Goal: Find specific page/section: Find specific page/section

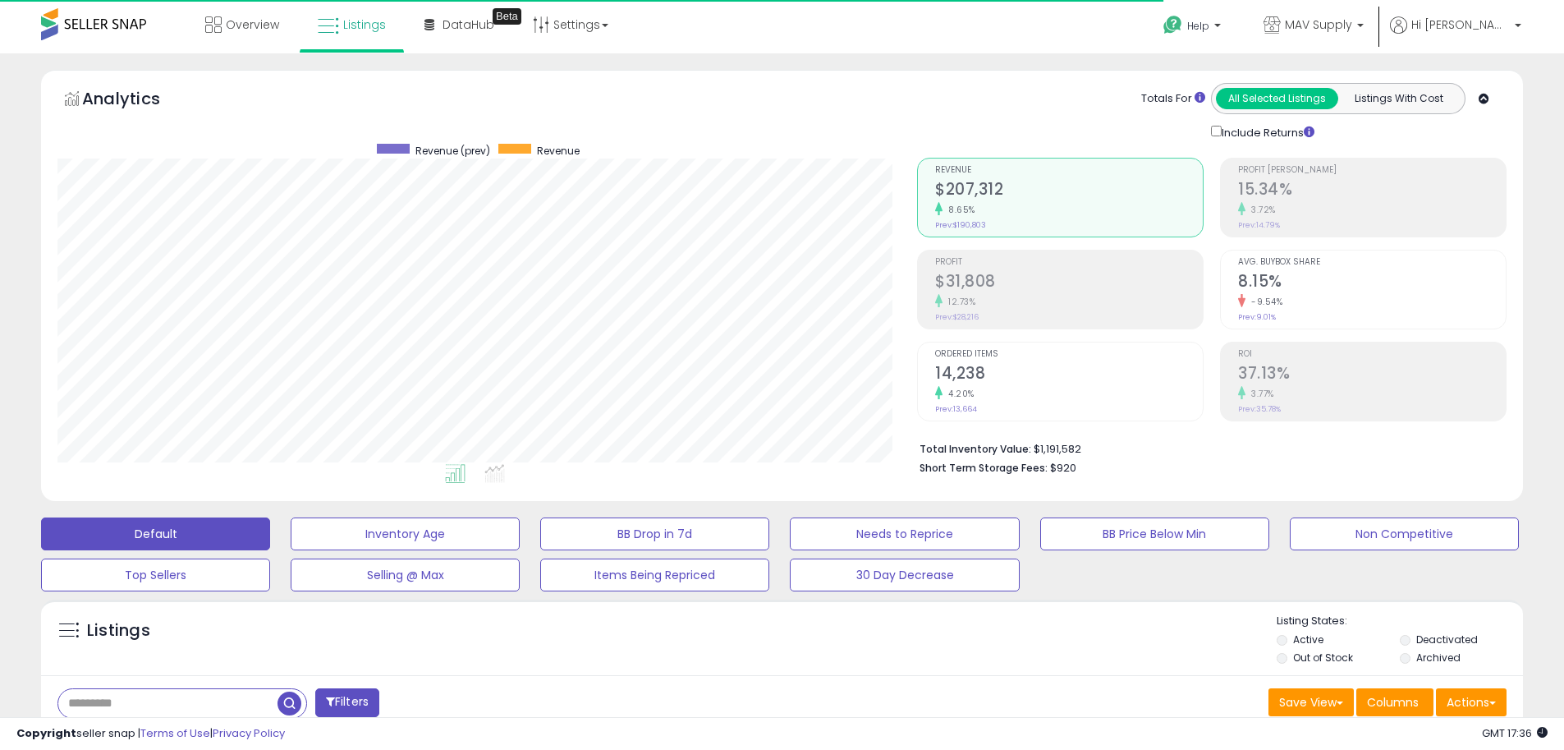
scroll to position [337, 860]
click at [456, 18] on span "DataHub" at bounding box center [469, 24] width 52 height 16
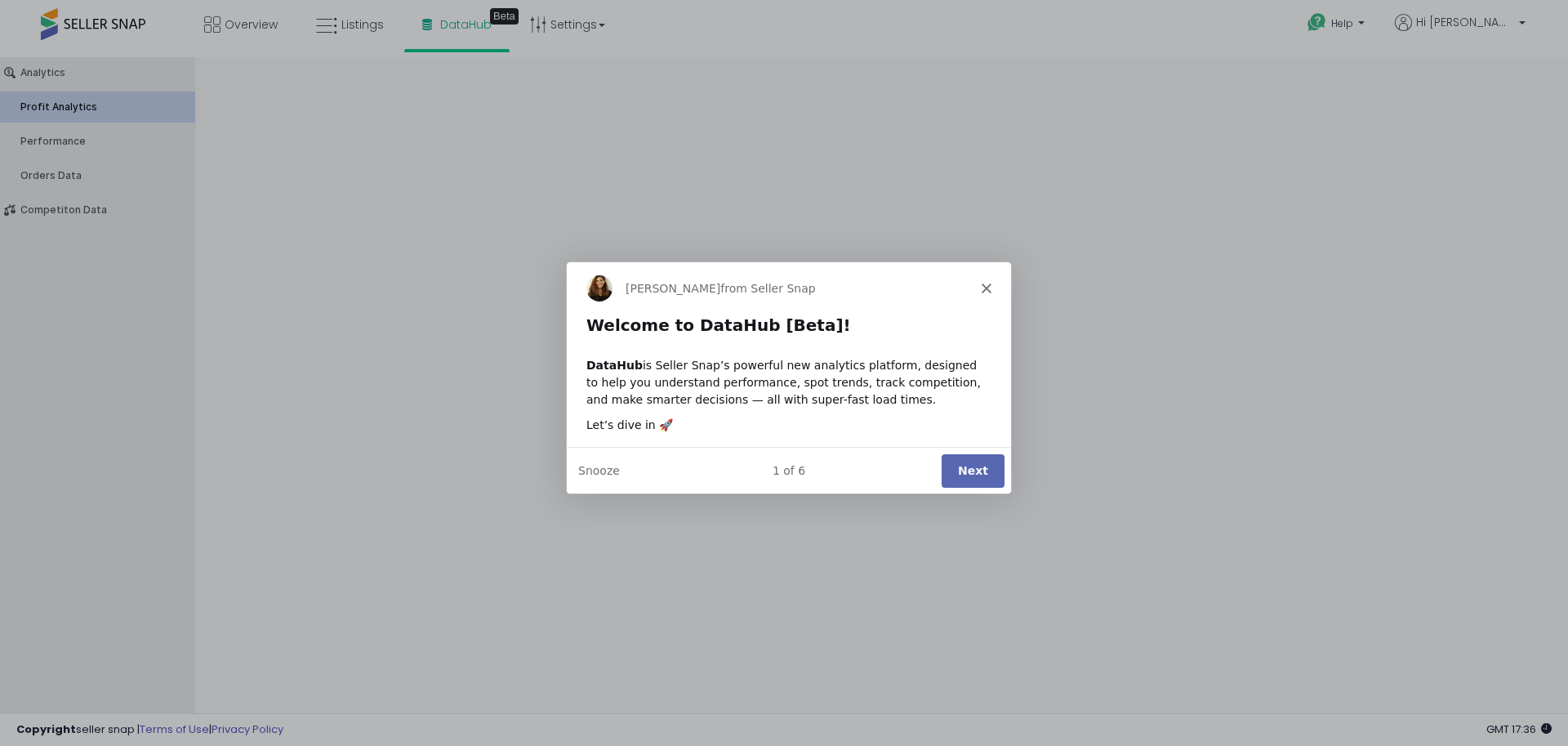
click at [996, 473] on button "Next" at bounding box center [971, 469] width 63 height 34
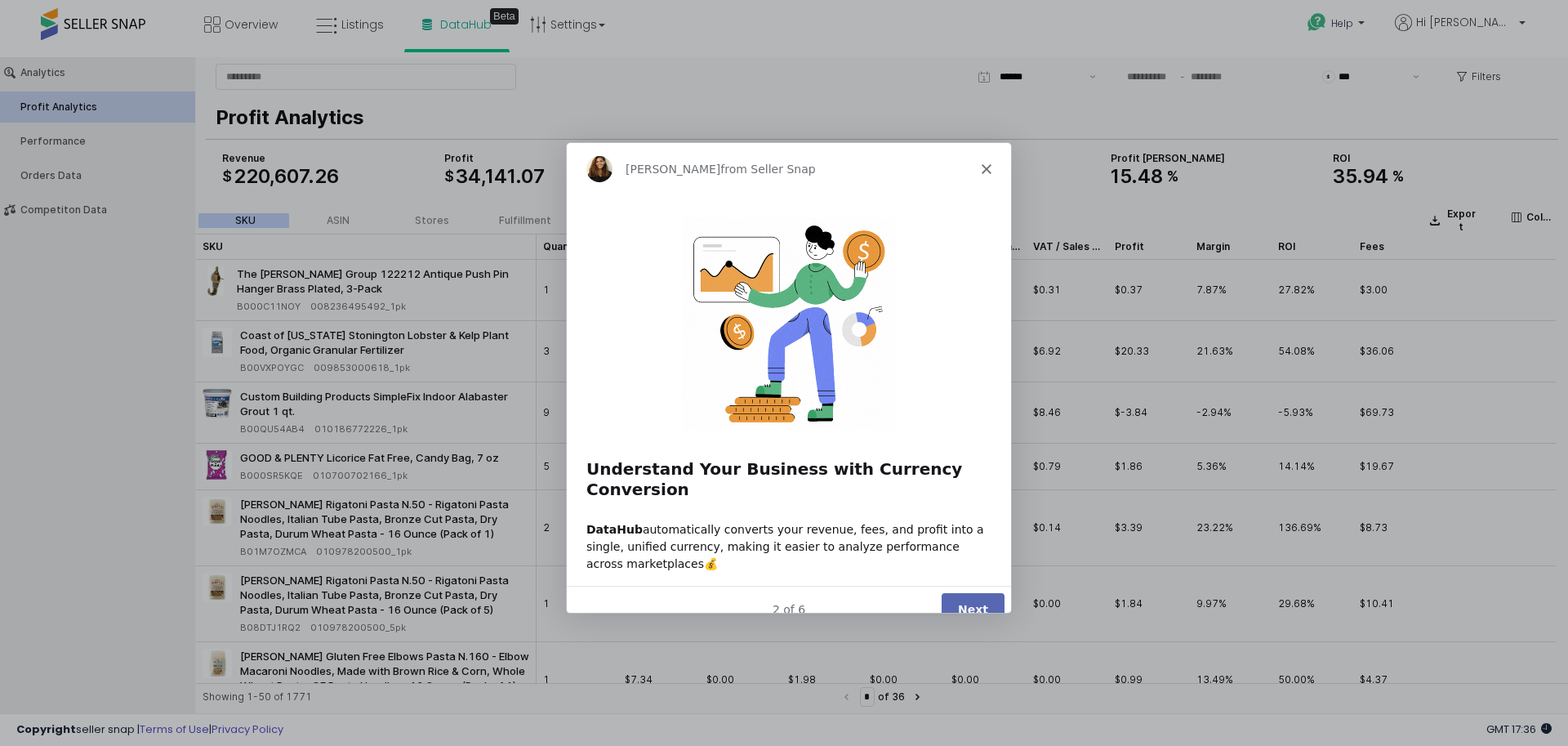
click at [966, 592] on button "Next" at bounding box center [971, 609] width 63 height 34
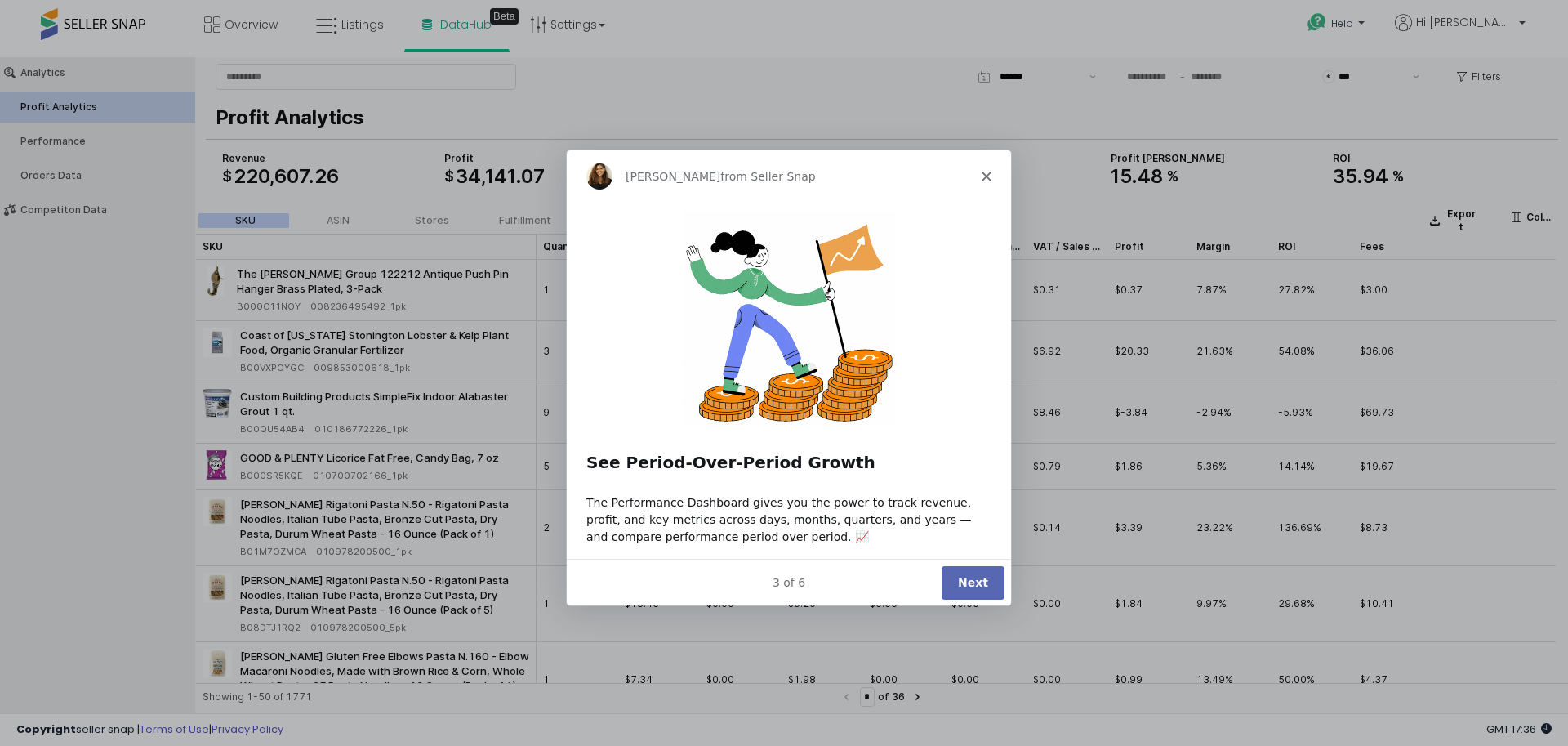
click at [967, 571] on button "Next" at bounding box center [971, 581] width 63 height 34
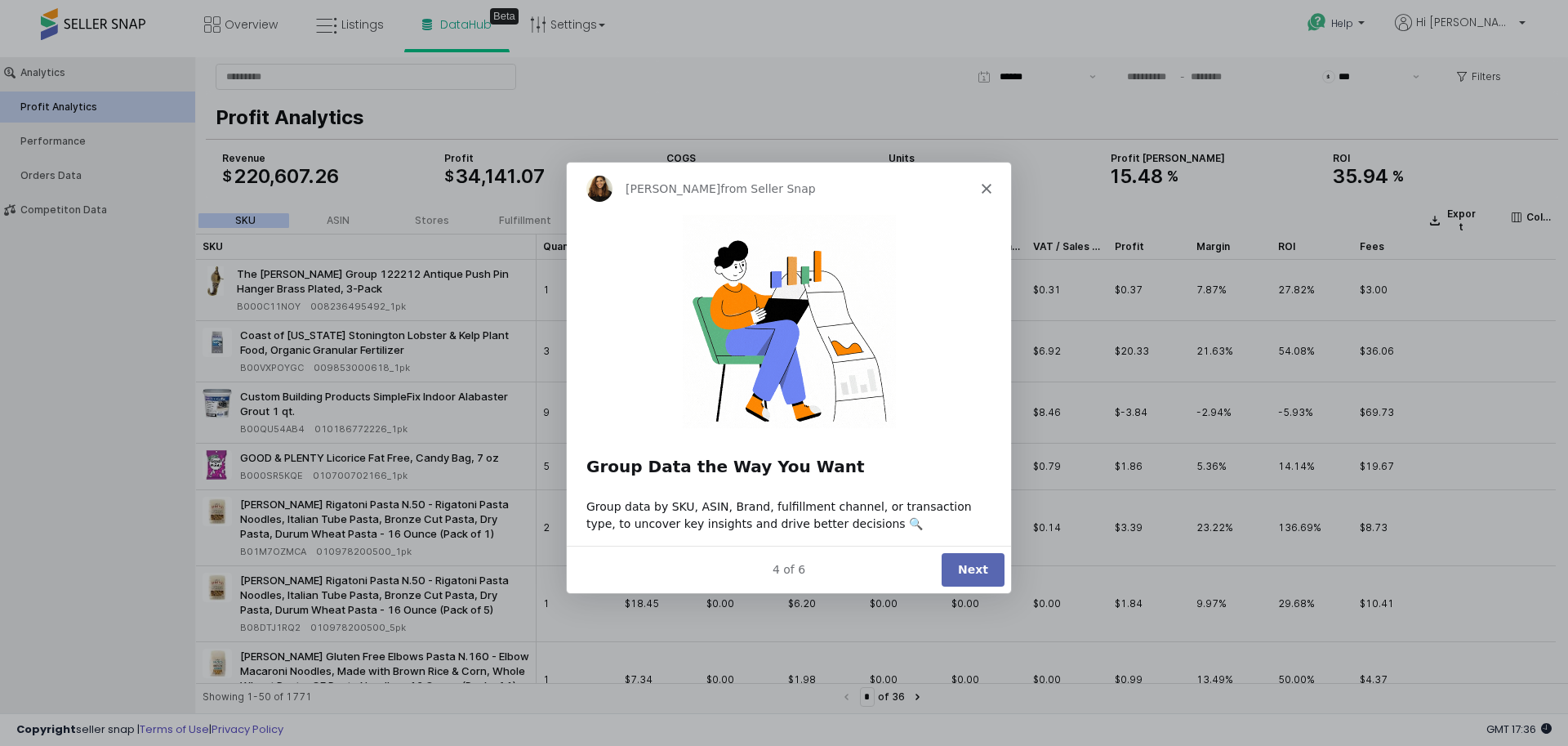
click at [960, 569] on button "Next" at bounding box center [971, 569] width 63 height 34
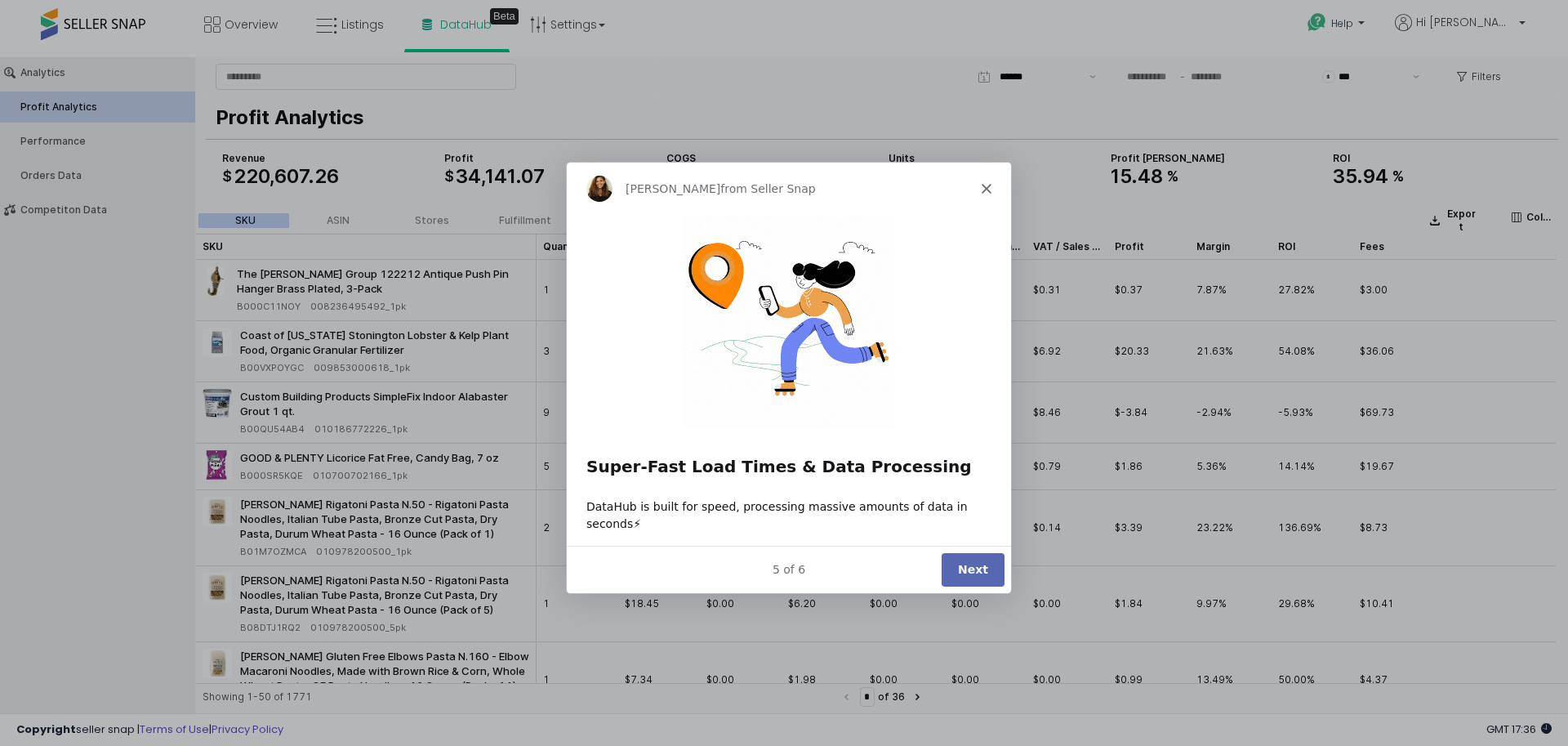
click at [977, 571] on button "Next" at bounding box center [971, 569] width 63 height 34
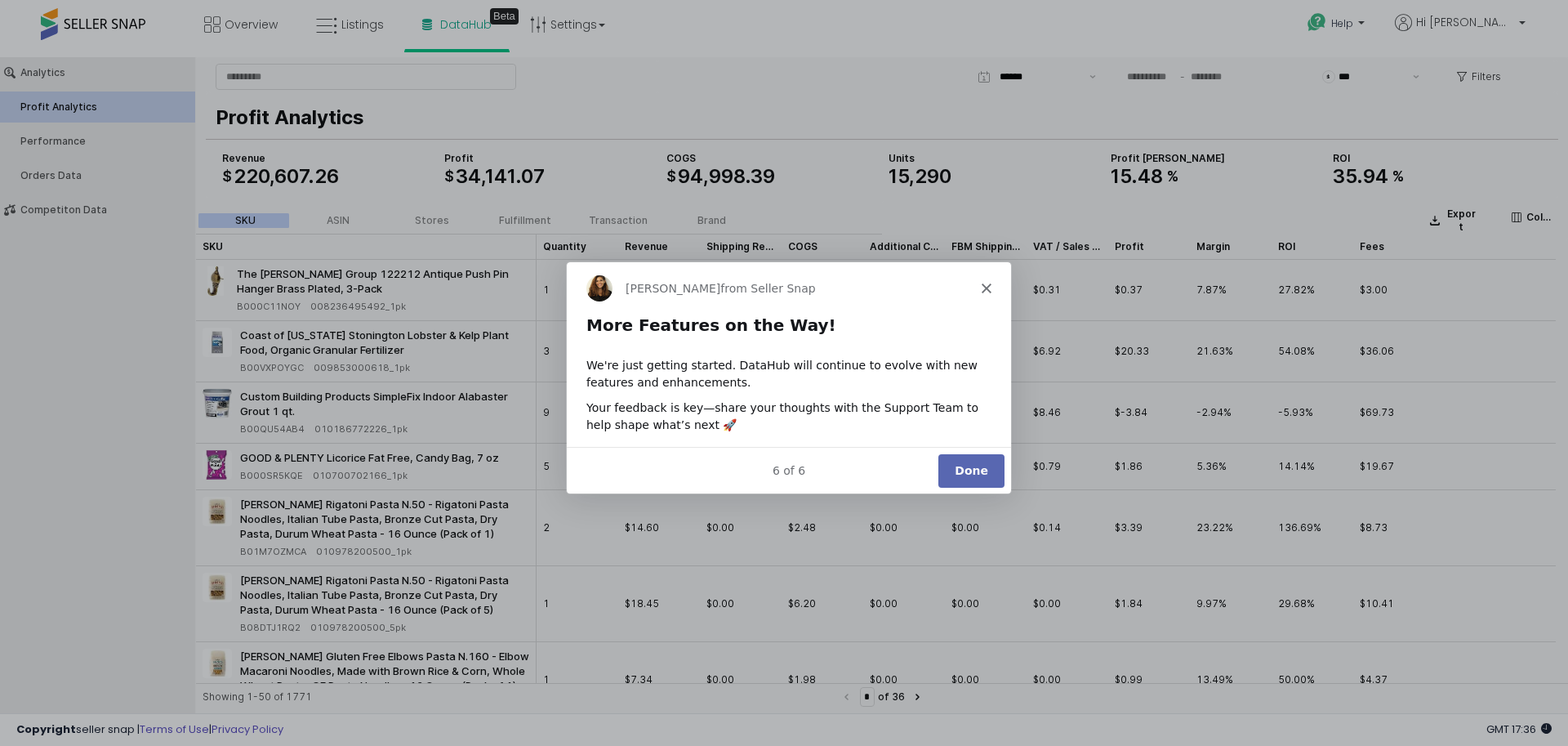
click at [964, 473] on button "Done" at bounding box center [970, 469] width 67 height 34
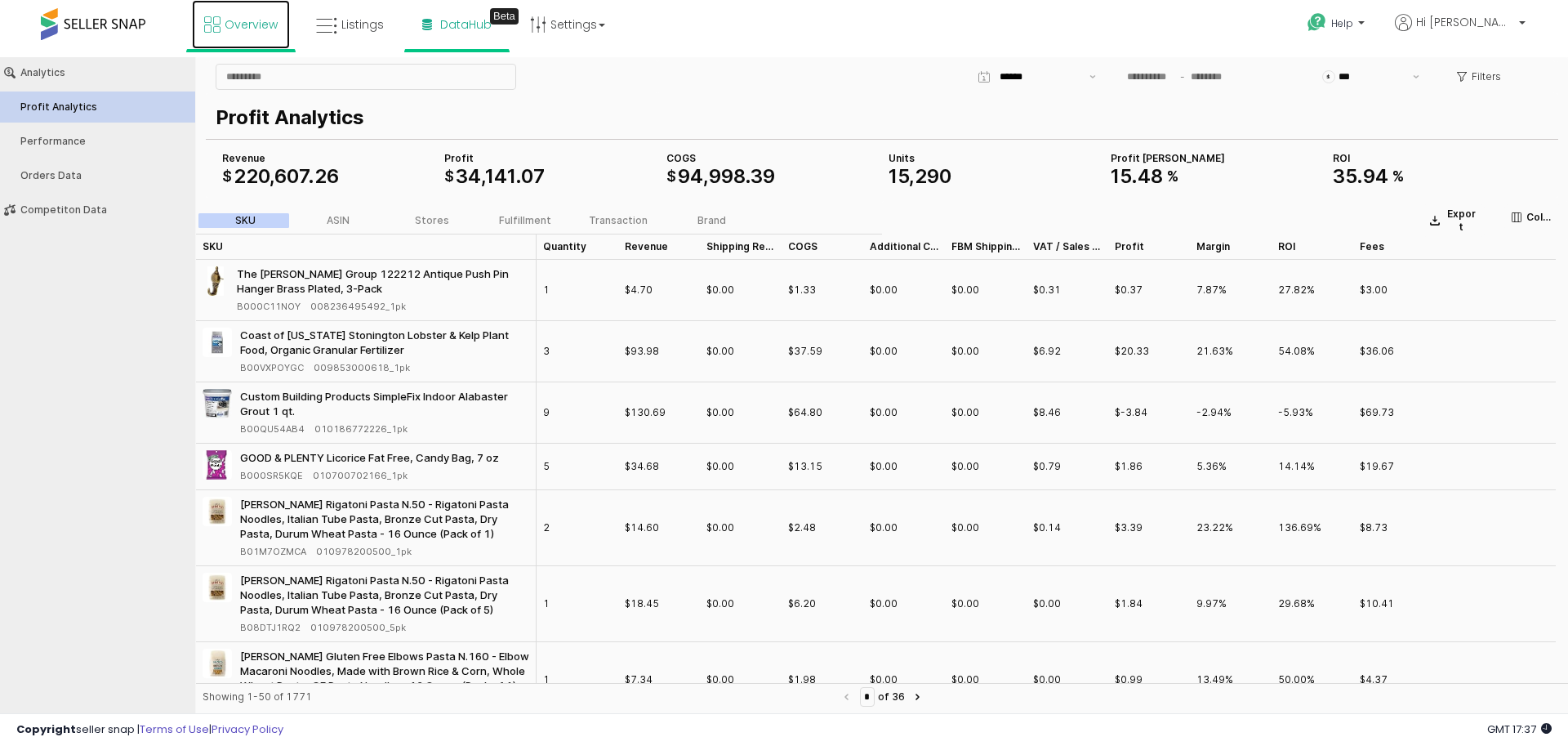
click at [260, 25] on span "Overview" at bounding box center [251, 24] width 53 height 16
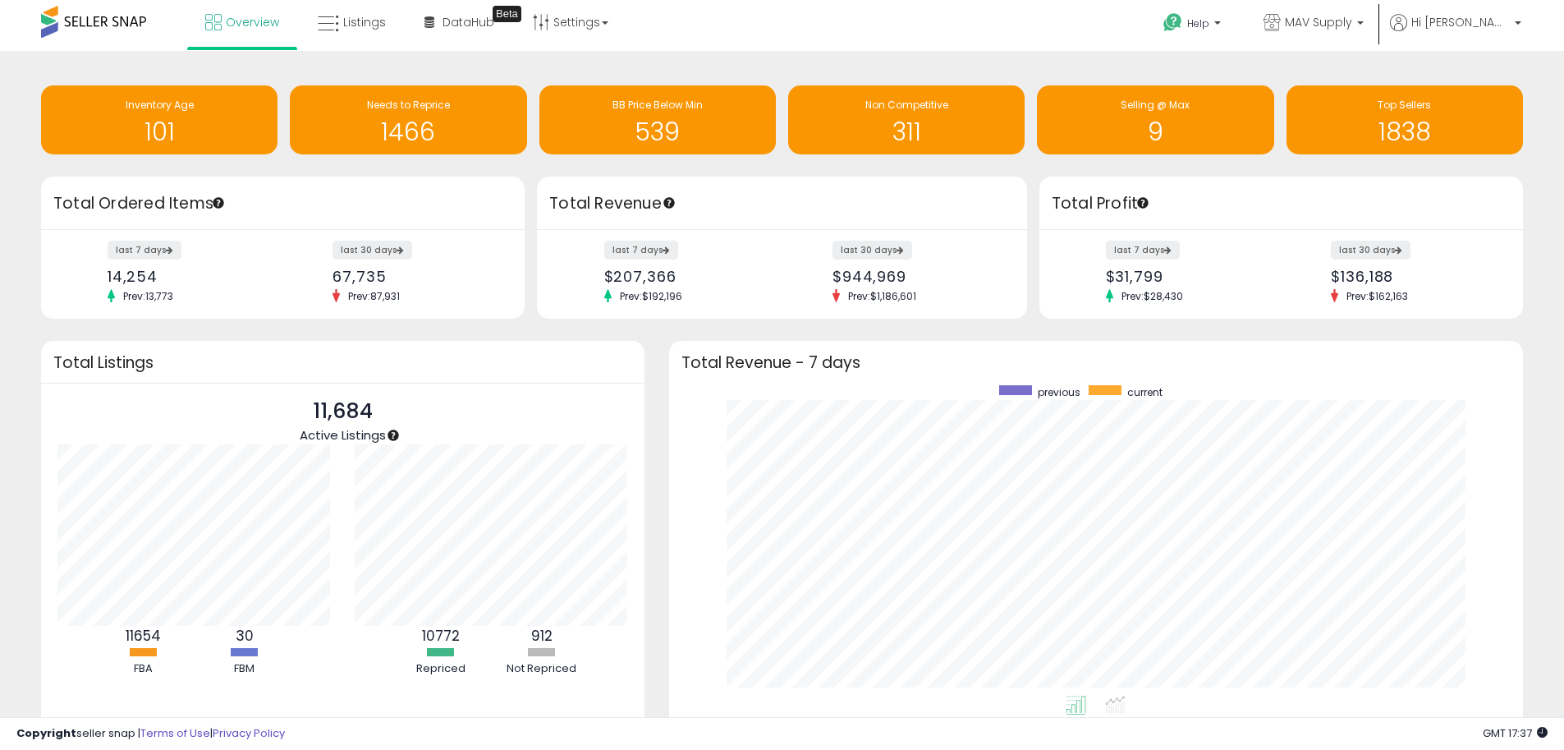
scroll to position [3, 0]
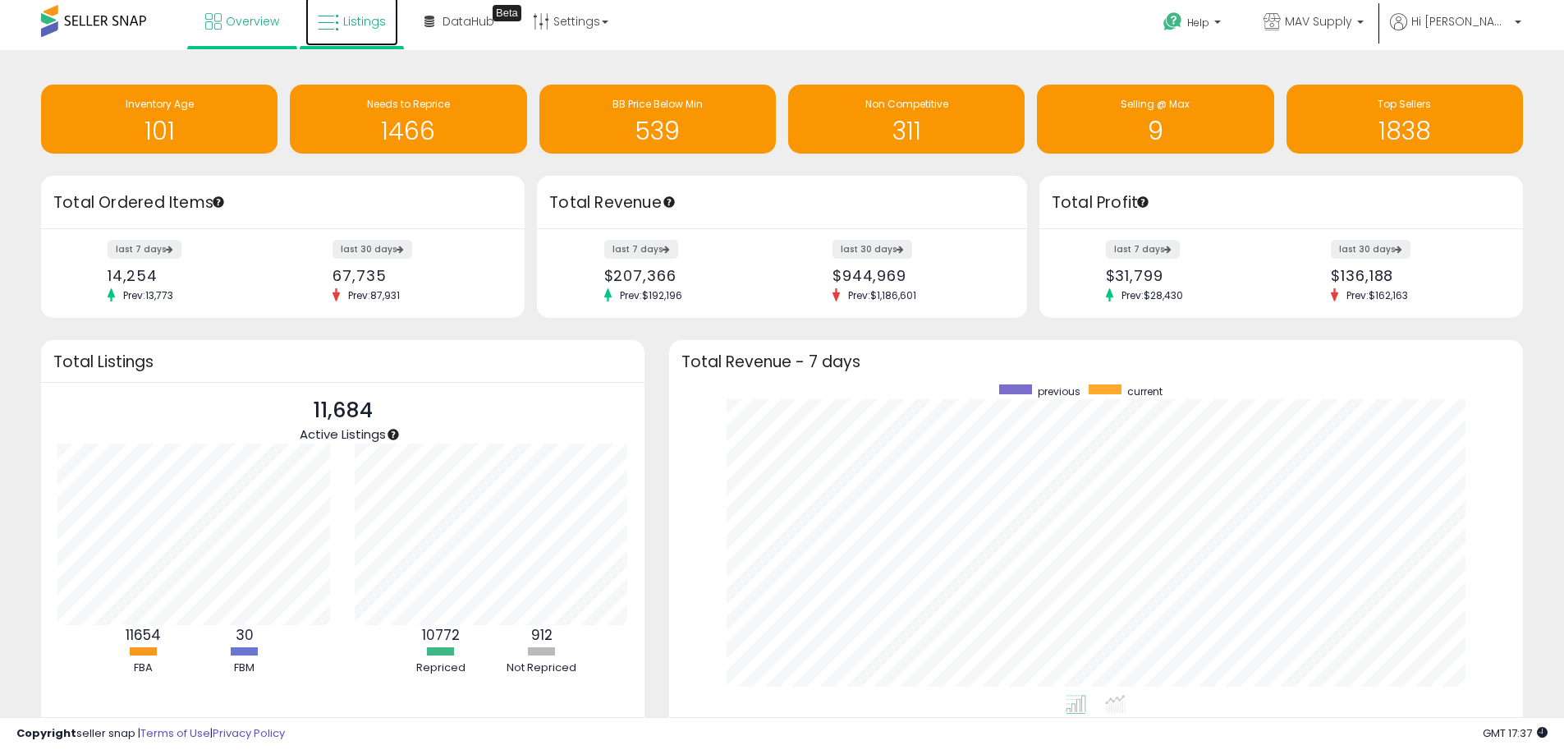
click at [360, 24] on span "Listings" at bounding box center [364, 21] width 43 height 16
